Goal: Find specific page/section: Find specific page/section

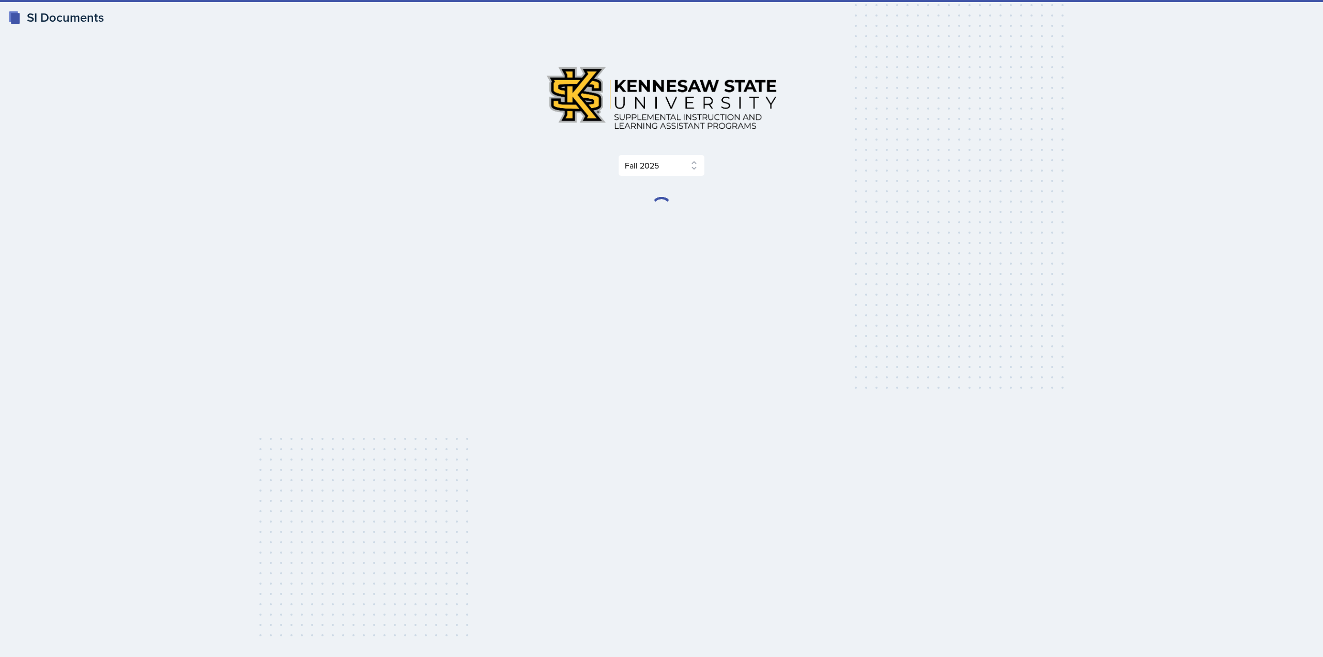
select select "2bed604d-1099-4043-b1bc-2365e8740244"
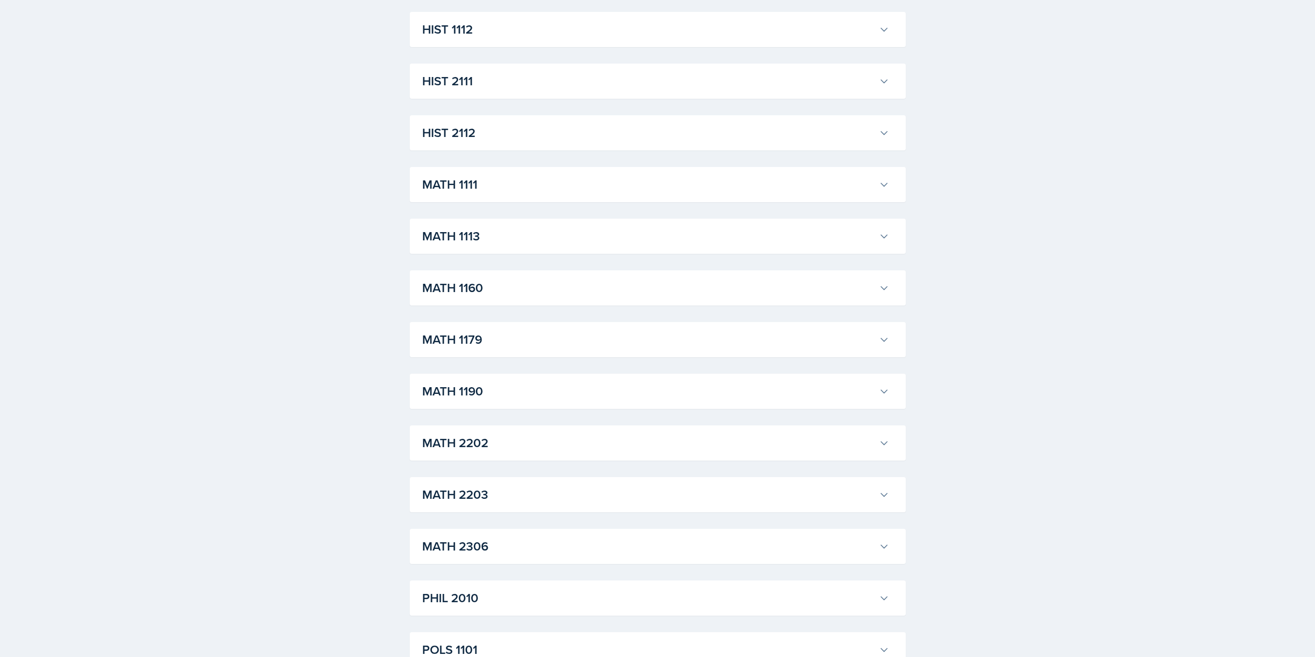
scroll to position [827, 0]
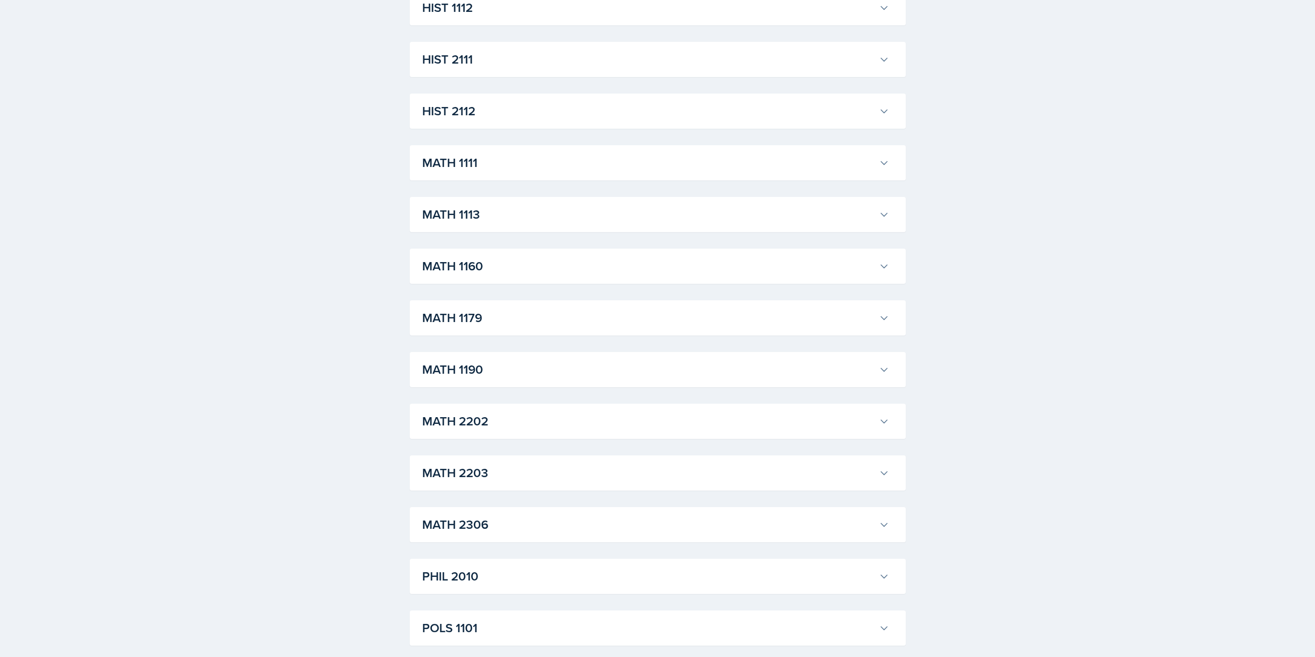
click at [883, 369] on icon at bounding box center [884, 369] width 10 height 10
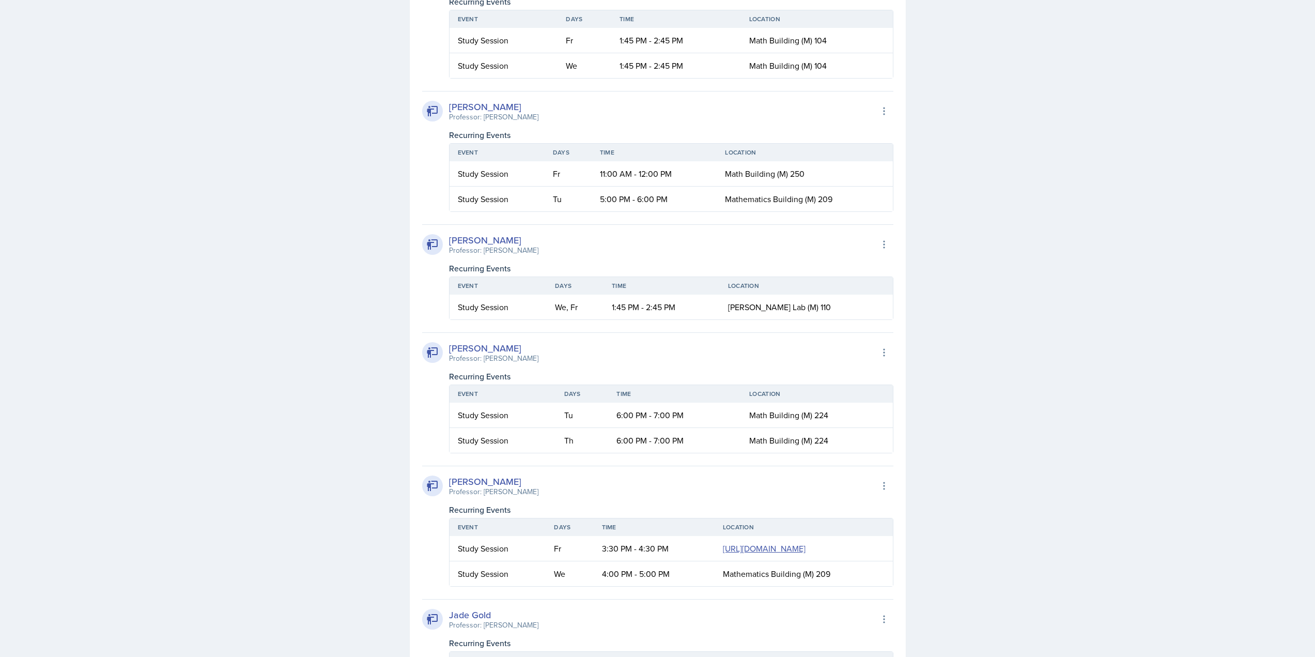
scroll to position [1240, 0]
drag, startPoint x: 570, startPoint y: 310, endPoint x: 587, endPoint y: 312, distance: 16.6
click at [584, 311] on td "We, Fr" at bounding box center [575, 310] width 57 height 25
drag, startPoint x: 754, startPoint y: 304, endPoint x: 870, endPoint y: 314, distance: 116.1
click at [859, 312] on td "[PERSON_NAME] Lab (M) 110" at bounding box center [806, 310] width 173 height 25
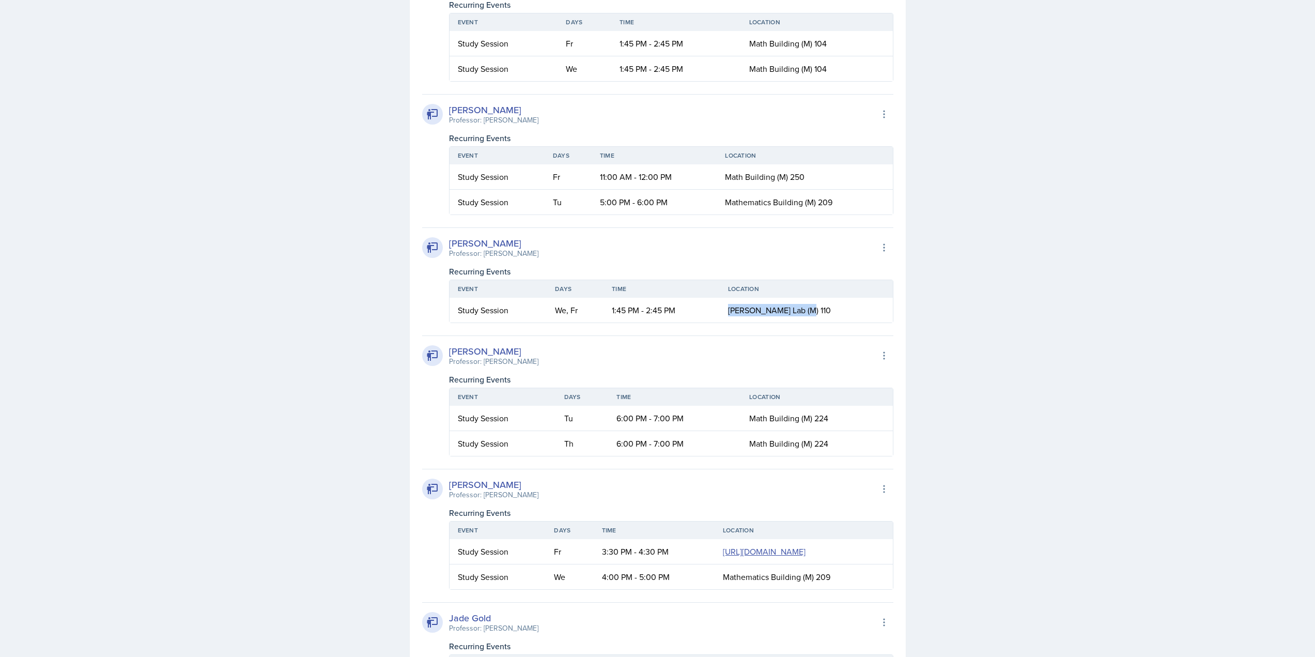
click at [870, 314] on td "[PERSON_NAME] Lab (M) 110" at bounding box center [806, 310] width 173 height 25
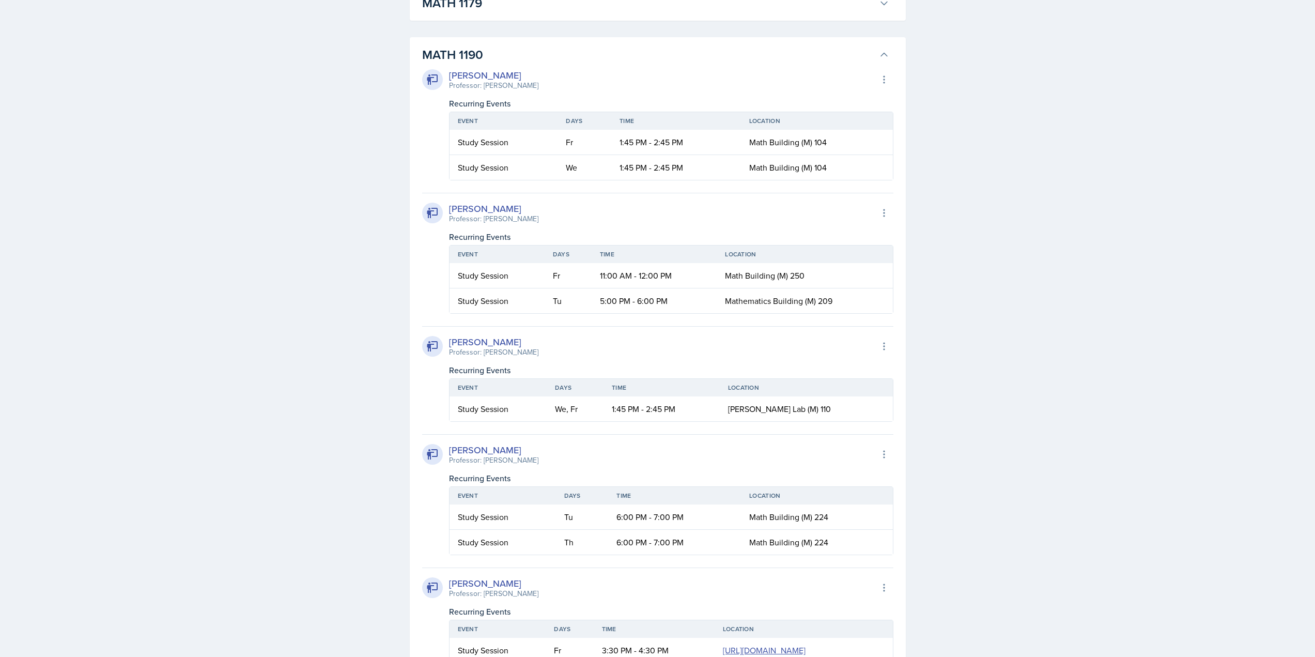
scroll to position [1137, 0]
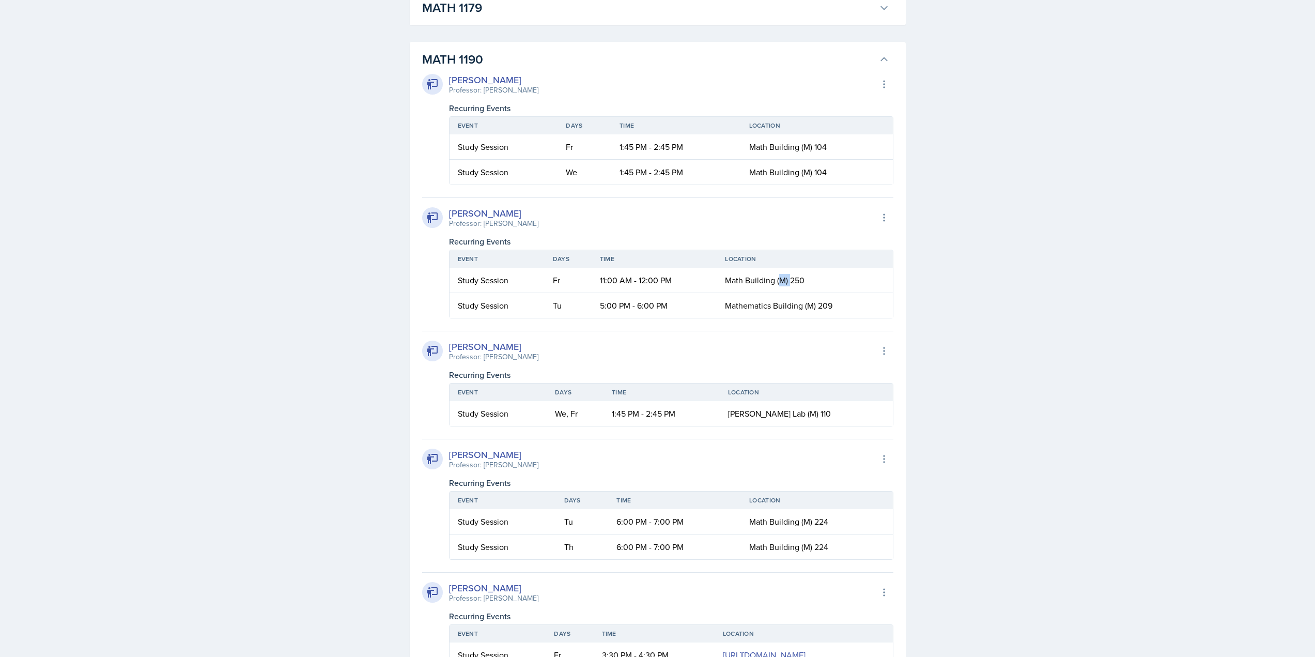
drag, startPoint x: 778, startPoint y: 277, endPoint x: 789, endPoint y: 282, distance: 12.3
click at [789, 282] on span "Math Building (M) 250" at bounding box center [765, 279] width 80 height 11
drag, startPoint x: 811, startPoint y: 412, endPoint x: 823, endPoint y: 411, distance: 12.0
click at [820, 411] on span "[PERSON_NAME] Lab (M) 110" at bounding box center [779, 413] width 103 height 11
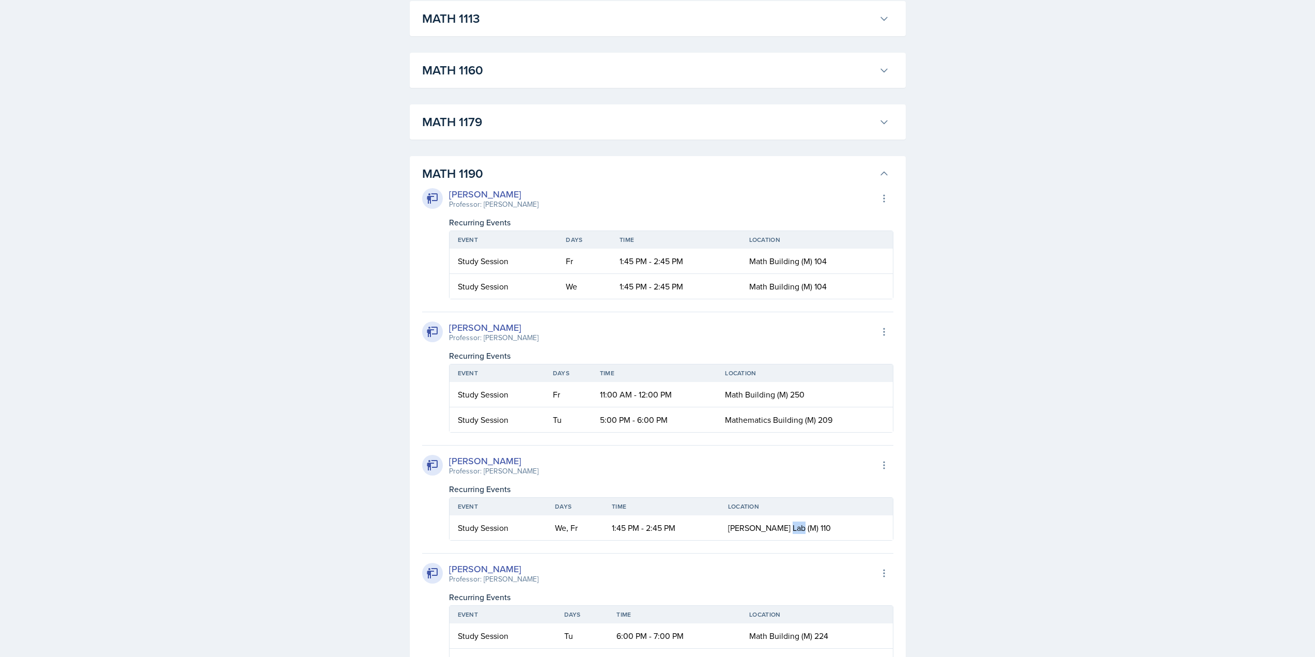
scroll to position [982, 0]
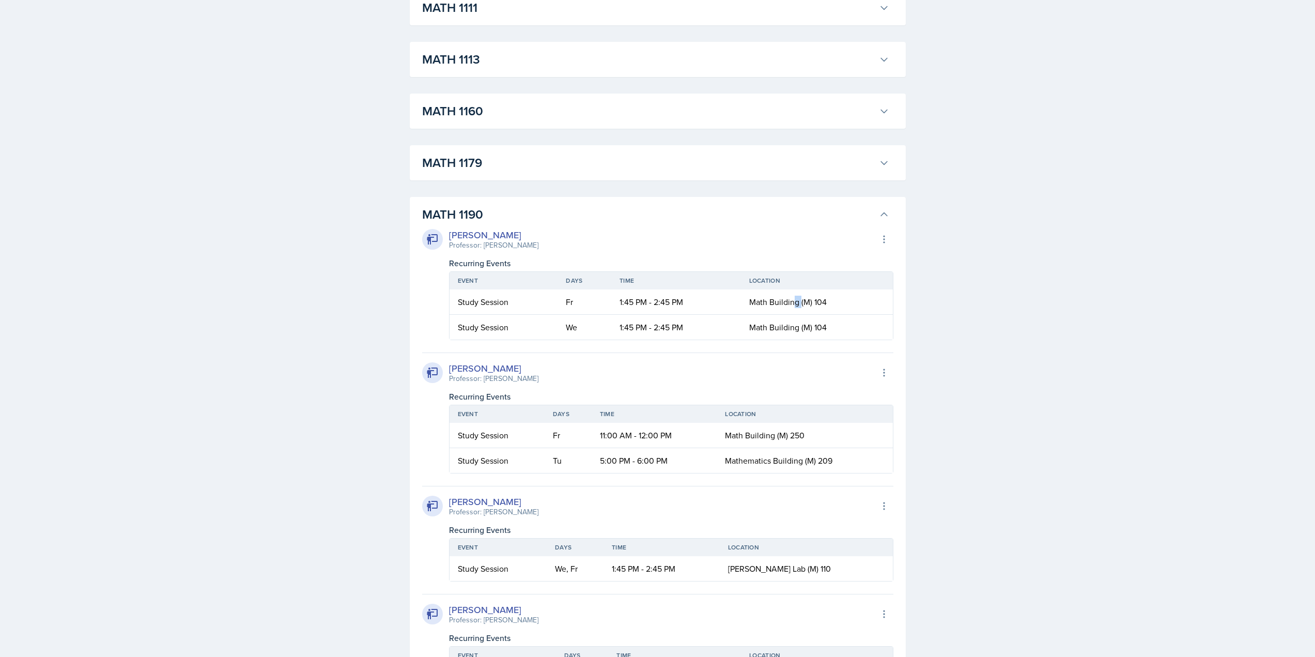
drag, startPoint x: 797, startPoint y: 292, endPoint x: 804, endPoint y: 295, distance: 8.3
click at [804, 295] on td "Math Building (M) 104" at bounding box center [817, 301] width 152 height 25
drag, startPoint x: 805, startPoint y: 324, endPoint x: 813, endPoint y: 324, distance: 7.7
click at [813, 324] on span "Math Building (M) 104" at bounding box center [787, 326] width 77 height 11
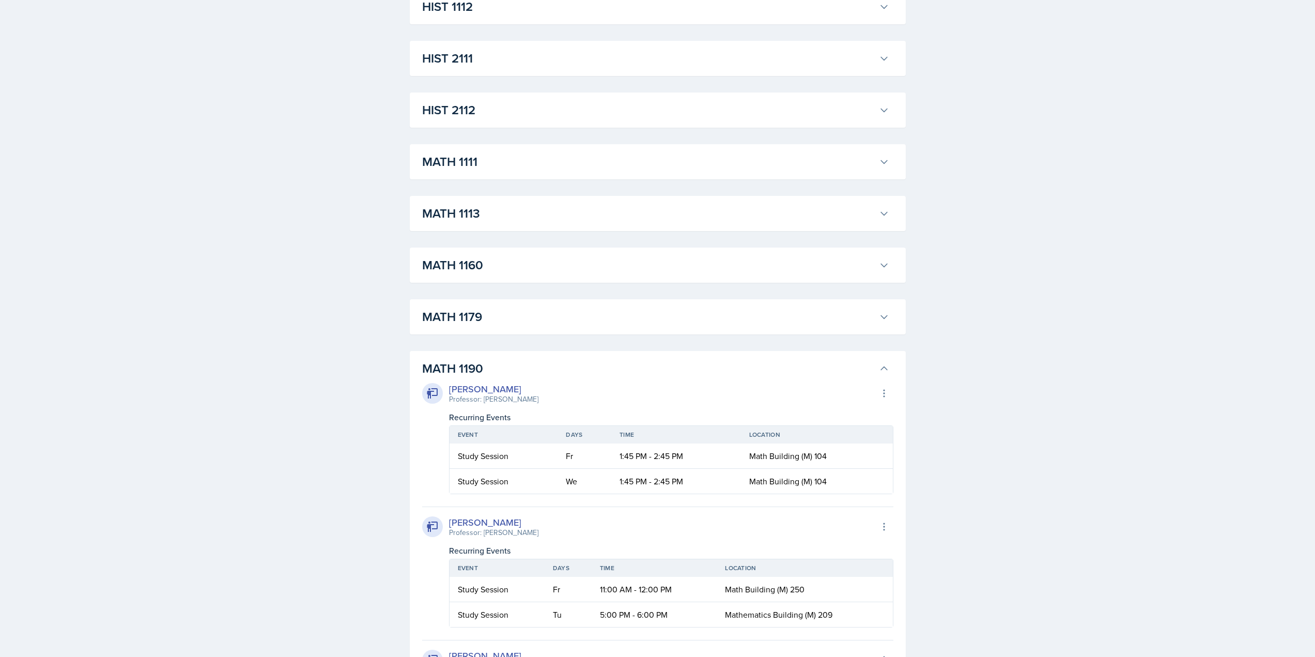
scroll to position [827, 0]
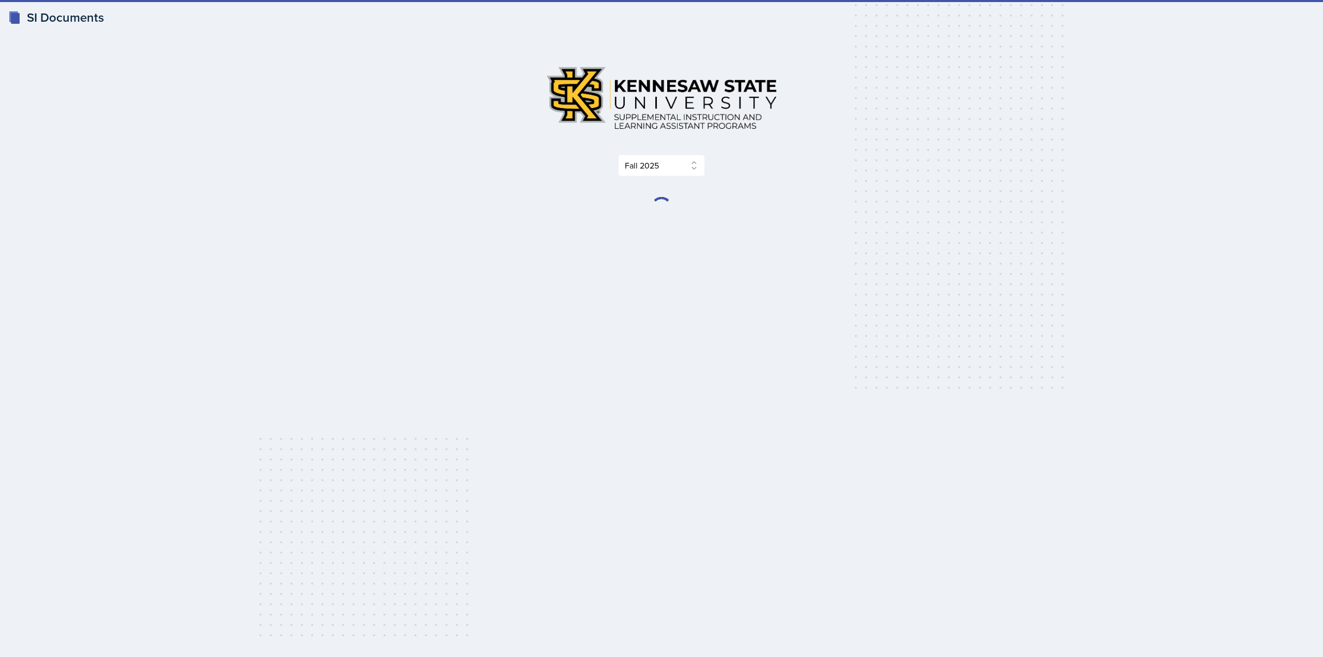
select select "2bed604d-1099-4043-b1bc-2365e8740244"
